Goal: Task Accomplishment & Management: Complete application form

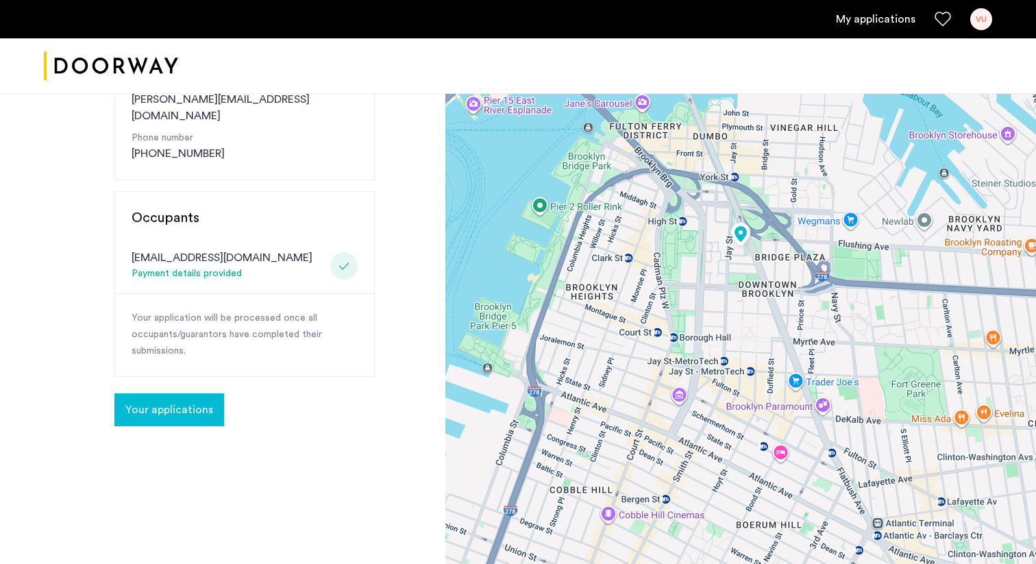
scroll to position [265, 0]
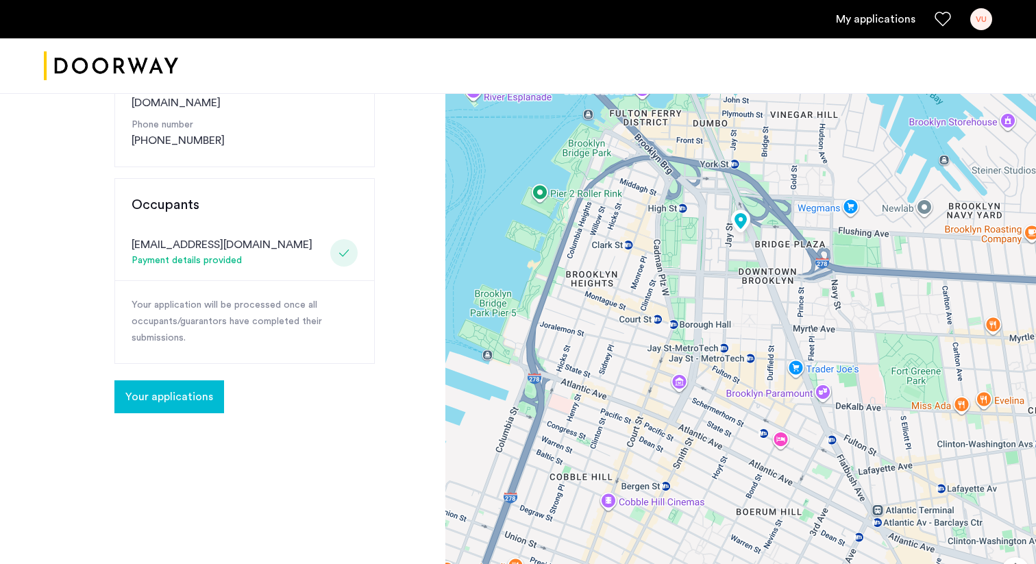
click at [151, 389] on span "Your applications" at bounding box center [169, 397] width 88 height 16
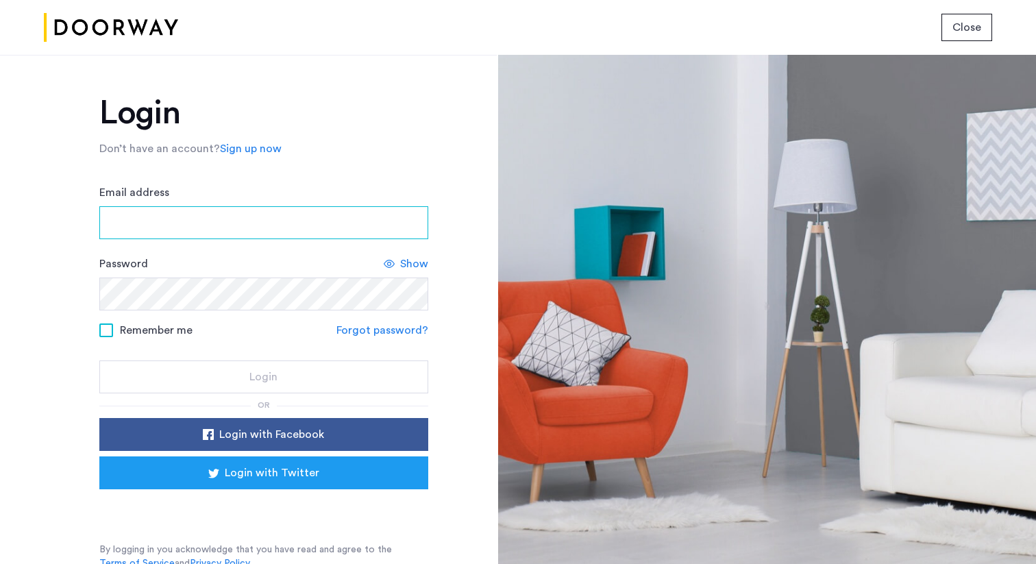
click at [213, 219] on input "Email address" at bounding box center [263, 222] width 329 height 33
type input "**********"
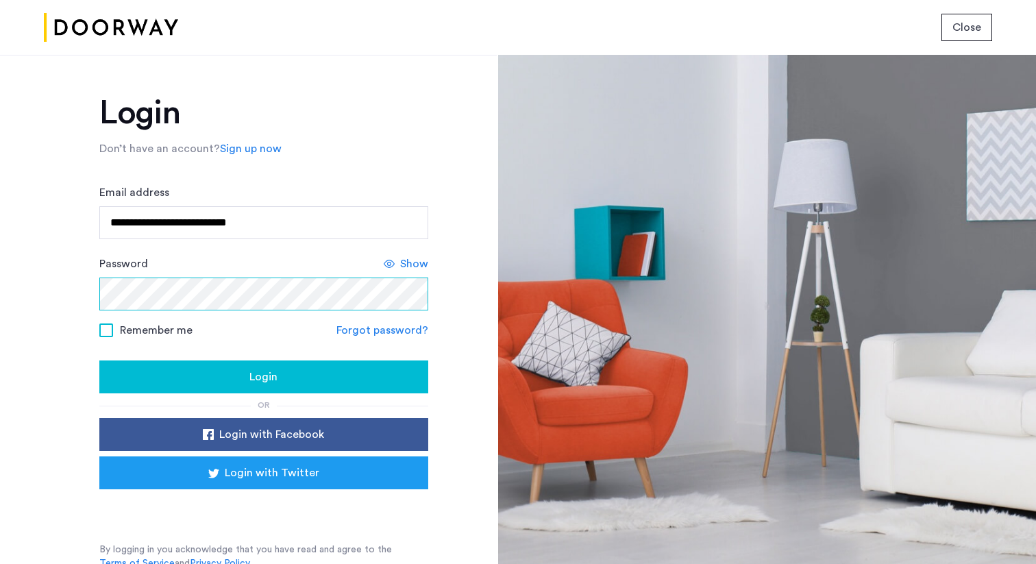
click at [99, 361] on button "Login" at bounding box center [263, 377] width 329 height 33
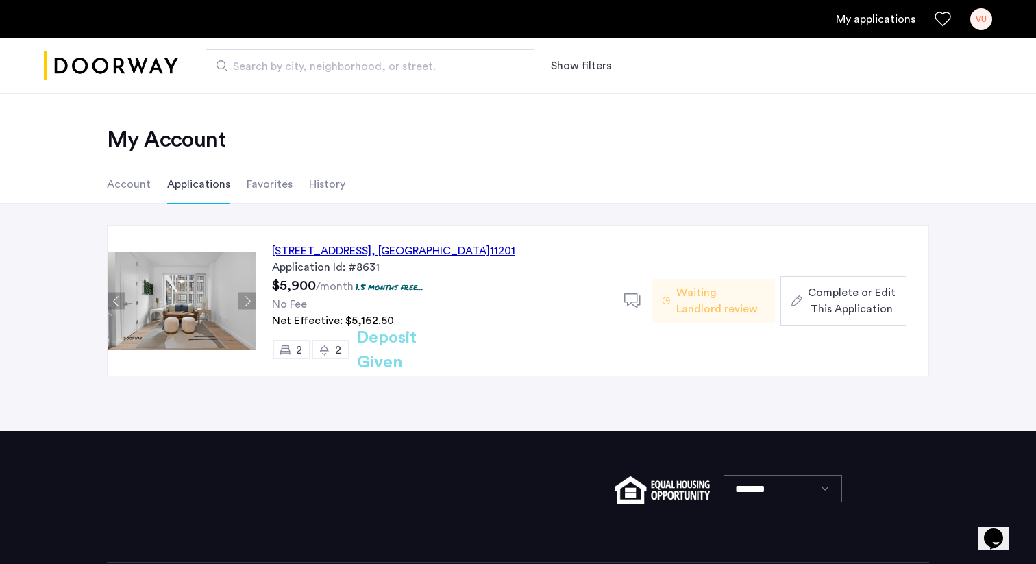
click at [447, 248] on div "127 Concord Street, Unit 5C, Brooklyn , NY 11201" at bounding box center [393, 251] width 243 height 16
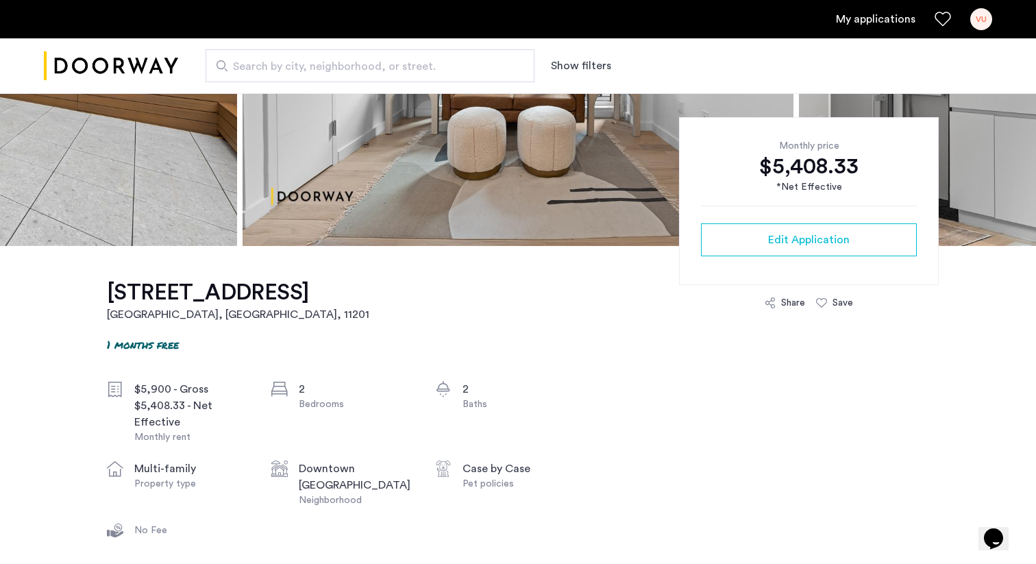
scroll to position [260, 0]
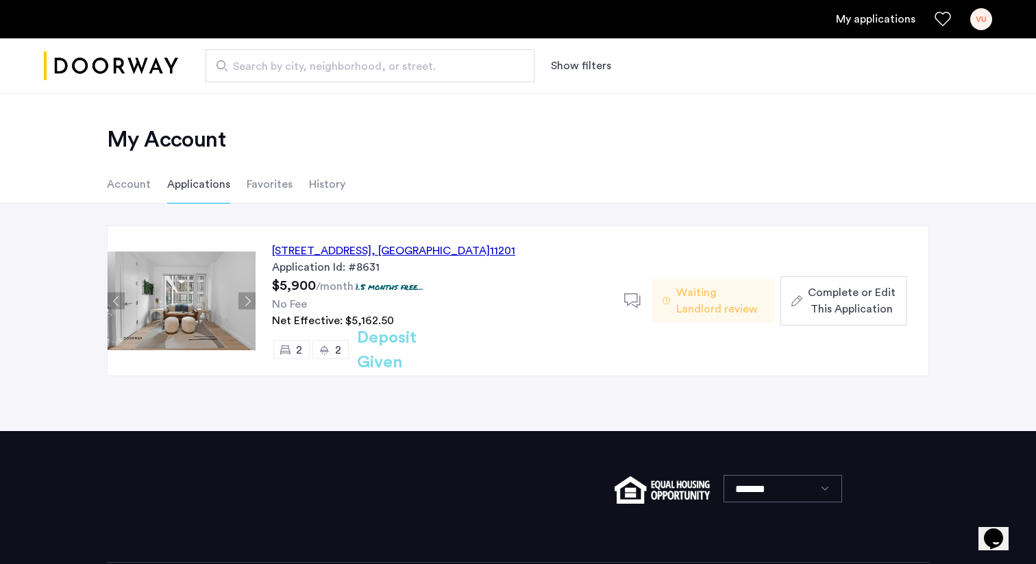
click at [243, 304] on button "Next apartment" at bounding box center [247, 301] width 17 height 17
